Goal: Transaction & Acquisition: Book appointment/travel/reservation

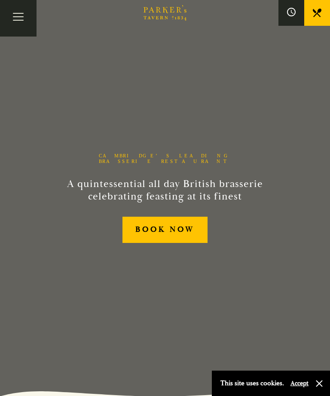
click at [324, 378] on div "This site uses cookies. Accept" at bounding box center [271, 382] width 118 height 25
click at [316, 379] on button "button" at bounding box center [319, 383] width 9 height 9
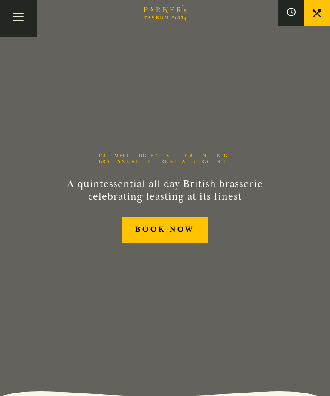
click at [199, 243] on link "BOOK NOW" at bounding box center [164, 230] width 85 height 26
click at [14, 28] on button "Toggle navigation" at bounding box center [18, 18] width 37 height 37
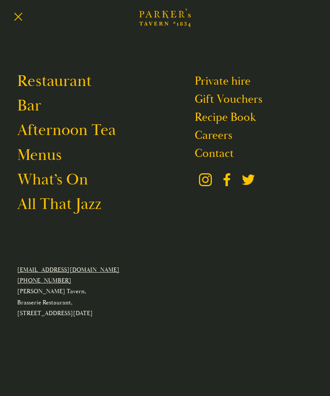
click at [42, 86] on link "Restaurant" at bounding box center [54, 81] width 74 height 20
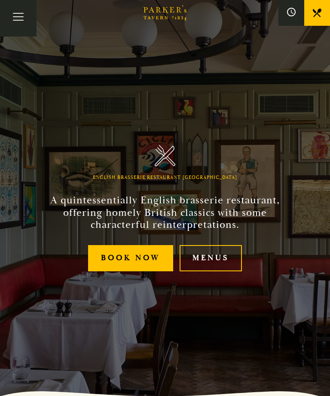
click at [225, 271] on link "Menus" at bounding box center [211, 258] width 62 height 26
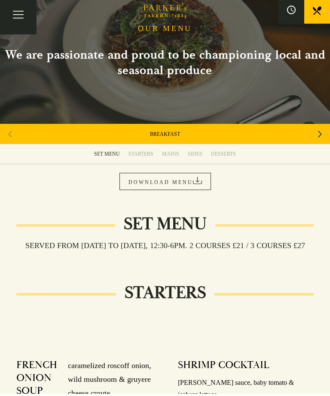
scroll to position [38, 0]
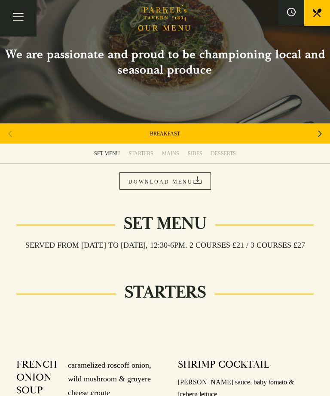
click at [200, 183] on link "DOWNLOAD MENU" at bounding box center [165, 180] width 92 height 17
click at [16, 22] on button "Toggle navigation" at bounding box center [18, 18] width 37 height 37
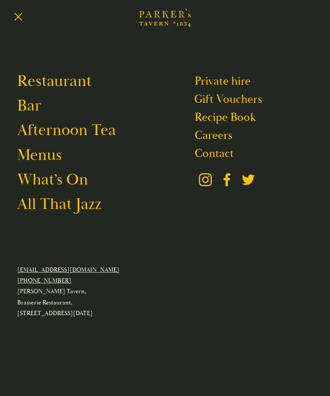
click at [43, 81] on link "Restaurant" at bounding box center [54, 81] width 74 height 20
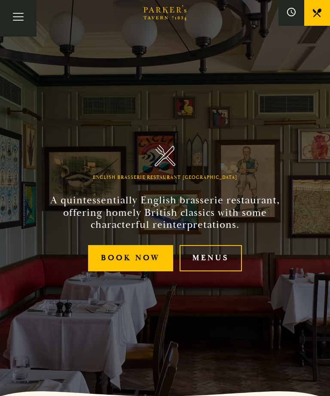
click at [226, 271] on link "Menus" at bounding box center [211, 258] width 62 height 26
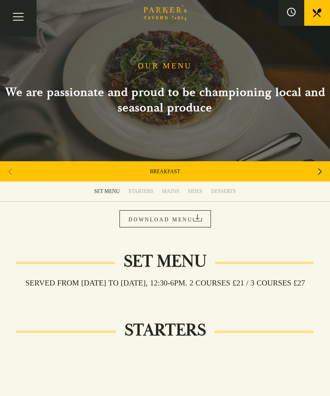
click at [144, 196] on link "STARTERS" at bounding box center [141, 191] width 34 height 20
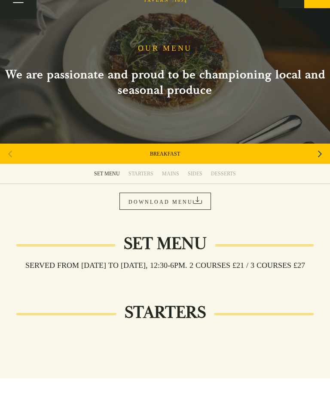
scroll to position [18, 0]
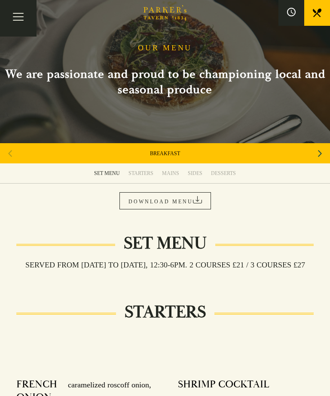
click at [138, 176] on div "STARTERS" at bounding box center [140, 173] width 25 height 7
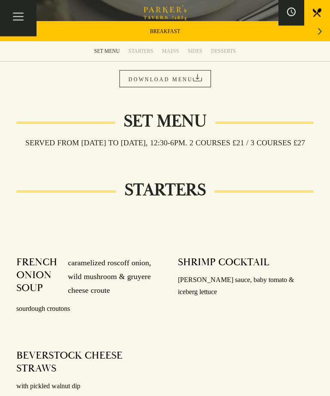
scroll to position [140, 0]
click at [131, 85] on link "DOWNLOAD MENU" at bounding box center [165, 78] width 92 height 17
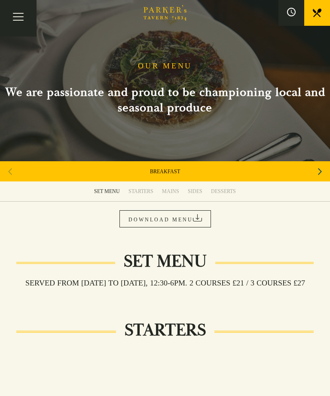
click at [21, 21] on button "Toggle navigation" at bounding box center [18, 18] width 37 height 37
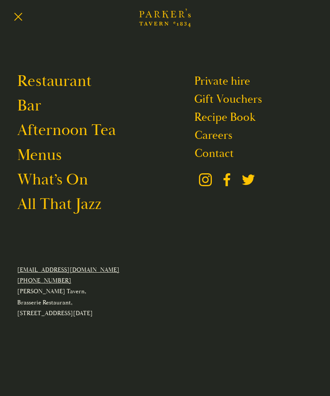
click at [36, 165] on link "Menus" at bounding box center [39, 155] width 44 height 20
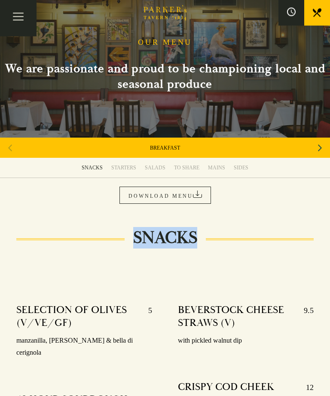
scroll to position [44, 0]
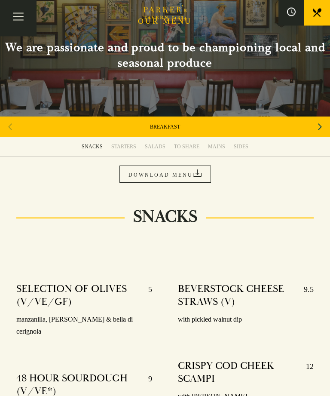
click at [147, 177] on link "DOWNLOAD MENU" at bounding box center [165, 174] width 92 height 17
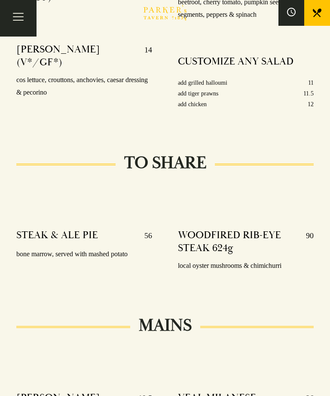
scroll to position [1203, 0]
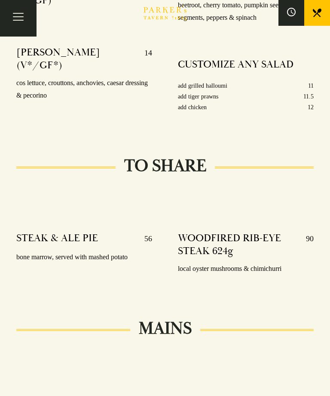
click at [321, 12] on icon at bounding box center [317, 13] width 9 height 9
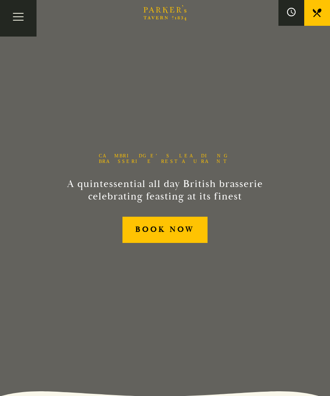
click at [296, 243] on div "BOOK NOW" at bounding box center [165, 230] width 274 height 26
click at [288, 289] on div "Cambridge’s Leading Brasserie Restaurant A quintessential all day British brass…" at bounding box center [165, 198] width 330 height 396
